Goal: Book appointment/travel/reservation

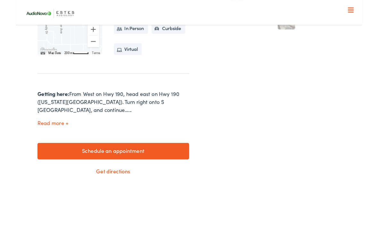
scroll to position [225, 0]
click at [55, 174] on link "Schedule an appointment" at bounding box center [106, 165] width 165 height 18
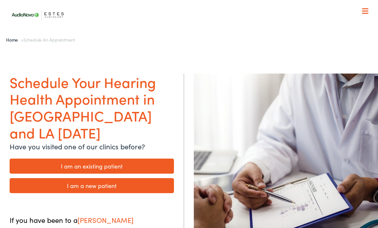
click at [43, 159] on link "I am an existing patient" at bounding box center [92, 166] width 164 height 15
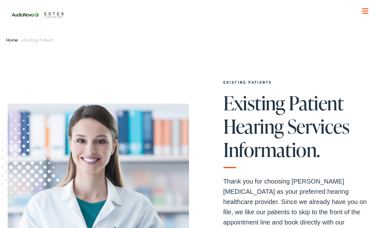
click at [46, 148] on img at bounding box center [10, 144] width 145 height 149
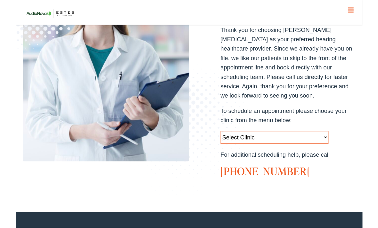
scroll to position [152, 0]
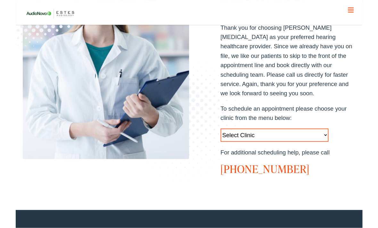
click at [340, 145] on select "Select Clinic Austin-TX-AudioNova 1206 W. 38th Street Boerne-TX-AudioNova 1112 …" at bounding box center [282, 147] width 118 height 14
click at [331, 148] on select "Select Clinic [GEOGRAPHIC_DATA]-[GEOGRAPHIC_DATA]-[GEOGRAPHIC_DATA] [STREET_ADD…" at bounding box center [282, 147] width 118 height 14
select select "[URL][DOMAIN_NAME][PERSON_NAME][PERSON_NAME][MEDICAL_DATA]"
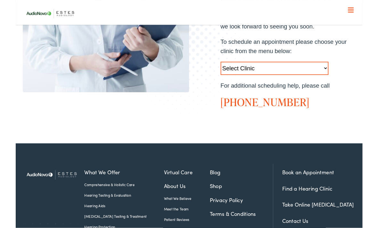
scroll to position [223, 0]
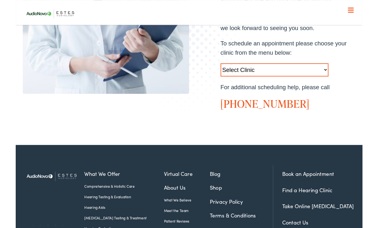
click at [330, 78] on select "Select Clinic [GEOGRAPHIC_DATA]-[GEOGRAPHIC_DATA]-[GEOGRAPHIC_DATA] [STREET_ADD…" at bounding box center [282, 76] width 118 height 14
click at [363, 5] on nav "What We Offer Comprehensive & Holistic Care Hearing Testing & Evaluation Hearin…" at bounding box center [189, 66] width 363 height 132
click at [367, 10] on div at bounding box center [365, 11] width 6 height 6
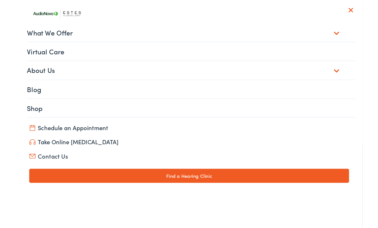
click at [29, 136] on link "Schedule an Appointment" at bounding box center [189, 139] width 349 height 9
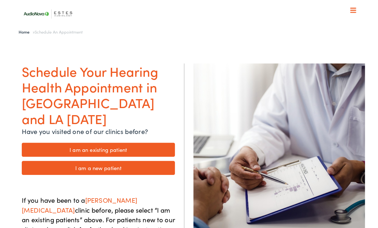
scroll to position [39, 0]
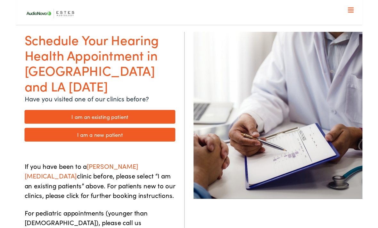
click at [30, 120] on link "I am an existing patient" at bounding box center [92, 127] width 164 height 15
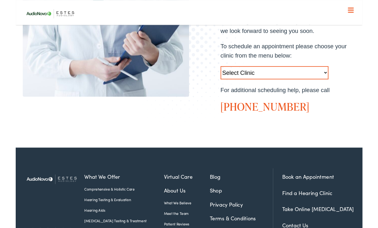
scroll to position [219, 0]
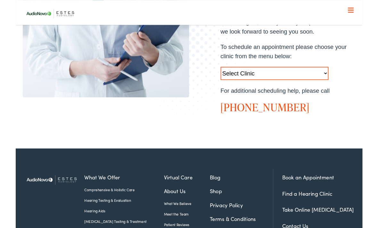
click at [339, 80] on select "Select Clinic [GEOGRAPHIC_DATA]-[GEOGRAPHIC_DATA]-[GEOGRAPHIC_DATA] [STREET_ADD…" at bounding box center [282, 80] width 118 height 14
select select "[URL][DOMAIN_NAME][PERSON_NAME][PERSON_NAME][MEDICAL_DATA]"
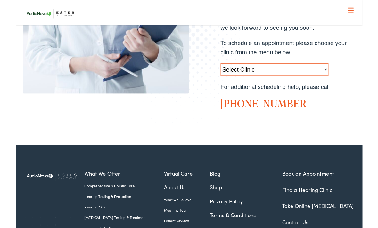
scroll to position [224, 0]
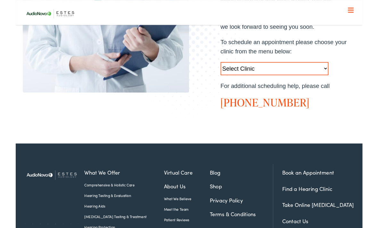
click at [342, 191] on link "Book an Appointment" at bounding box center [318, 188] width 56 height 8
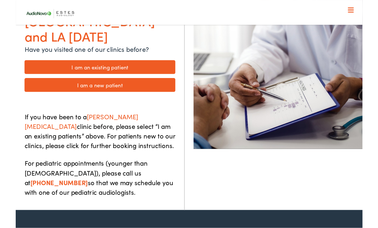
scroll to position [94, 0]
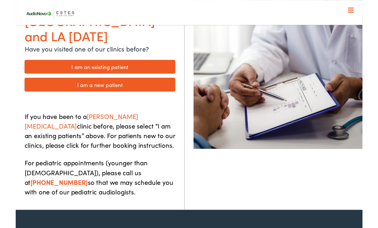
click at [31, 65] on link "I am an existing patient" at bounding box center [92, 72] width 164 height 15
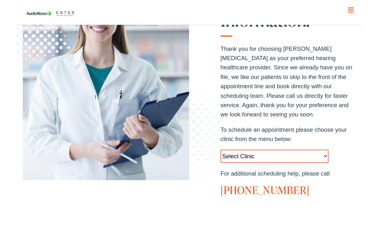
scroll to position [129, 0]
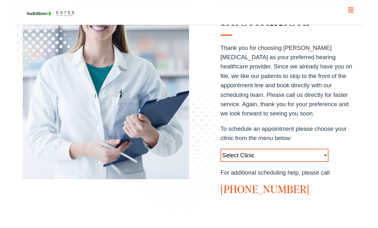
click at [177, 228] on div "EXISTING PATIENTS Existing Patient Hearing Services Information. Thank you for …" at bounding box center [189, 85] width 378 height 333
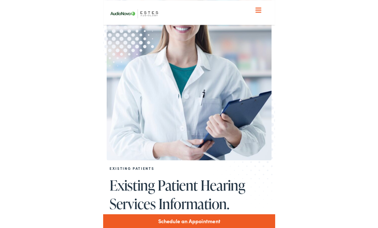
scroll to position [130, 0]
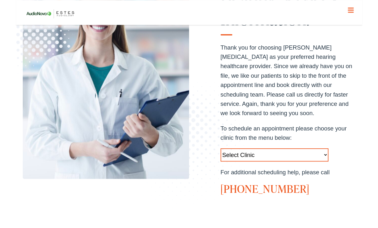
click at [332, 170] on select "Select Clinic [GEOGRAPHIC_DATA]-[GEOGRAPHIC_DATA]-[GEOGRAPHIC_DATA] [STREET_ADD…" at bounding box center [282, 169] width 118 height 14
select select "[URL][DOMAIN_NAME][PERSON_NAME][PERSON_NAME][MEDICAL_DATA]"
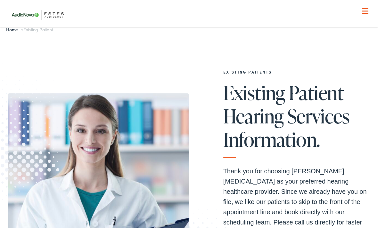
scroll to position [8, 0]
